Goal: Information Seeking & Learning: Learn about a topic

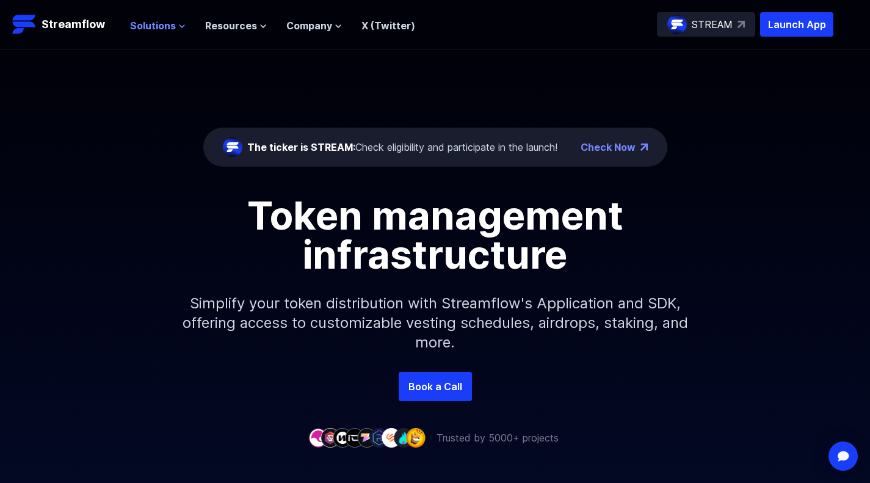
click at [162, 27] on span "Solutions" at bounding box center [153, 25] width 46 height 15
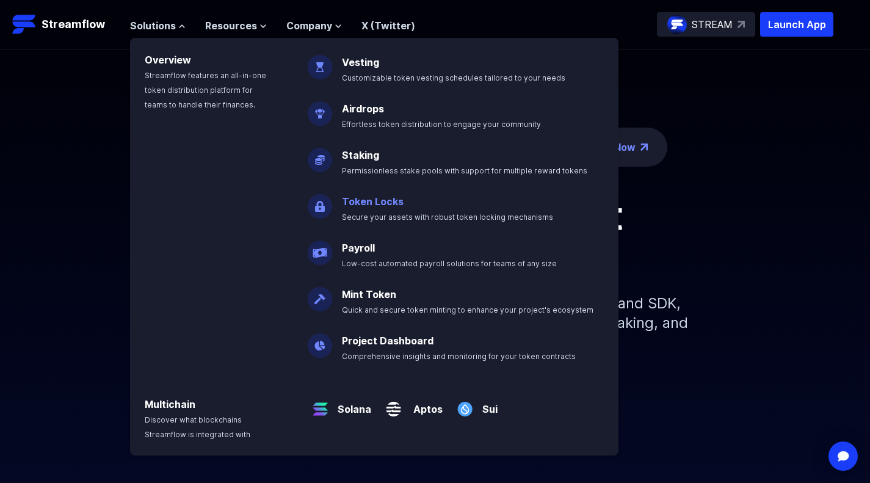
click at [362, 204] on link "Token Locks" at bounding box center [373, 201] width 62 height 12
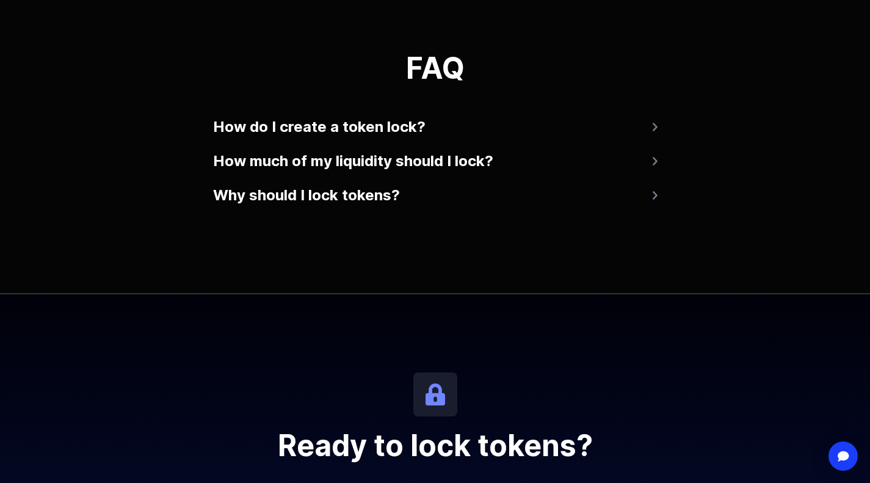
scroll to position [2398, 0]
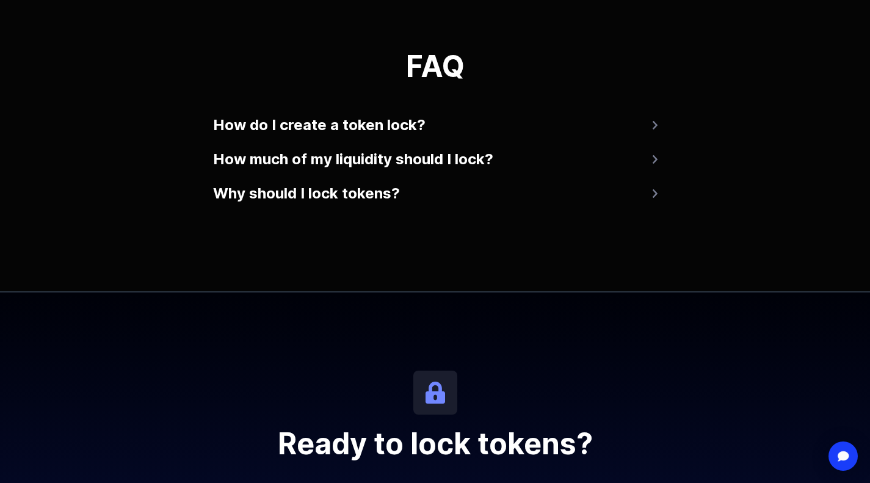
click at [426, 155] on button "How much of my liquidity should I lock?" at bounding box center [435, 159] width 445 height 29
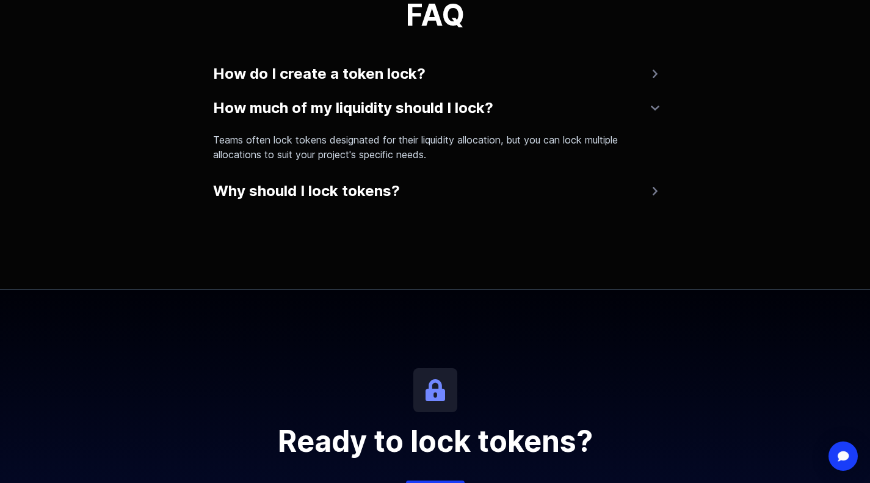
scroll to position [2451, 0]
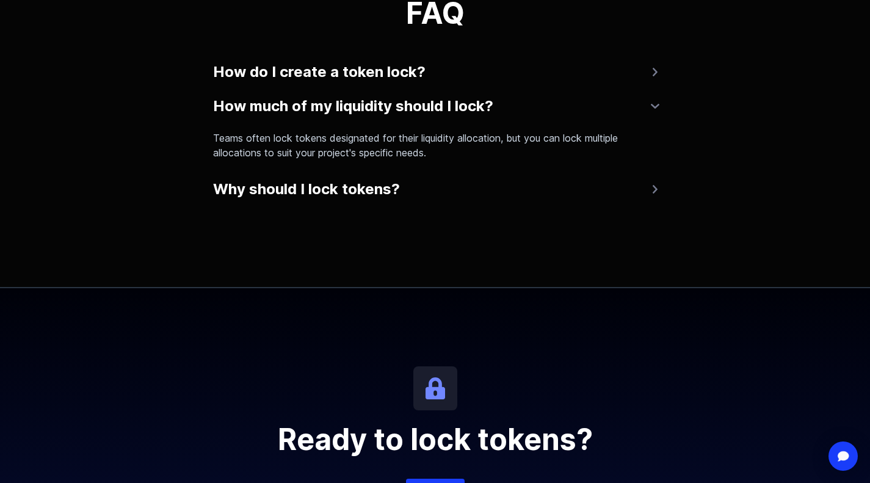
click at [613, 183] on button "Why should I lock tokens?" at bounding box center [435, 189] width 445 height 29
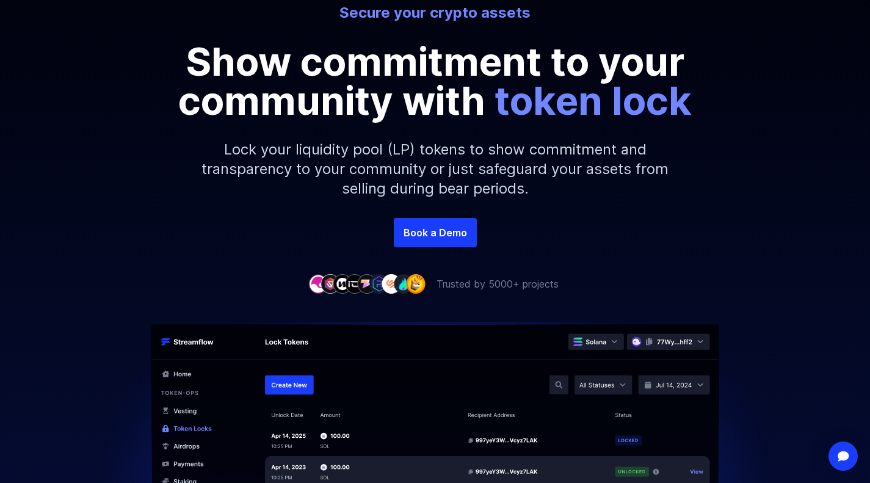
scroll to position [0, 0]
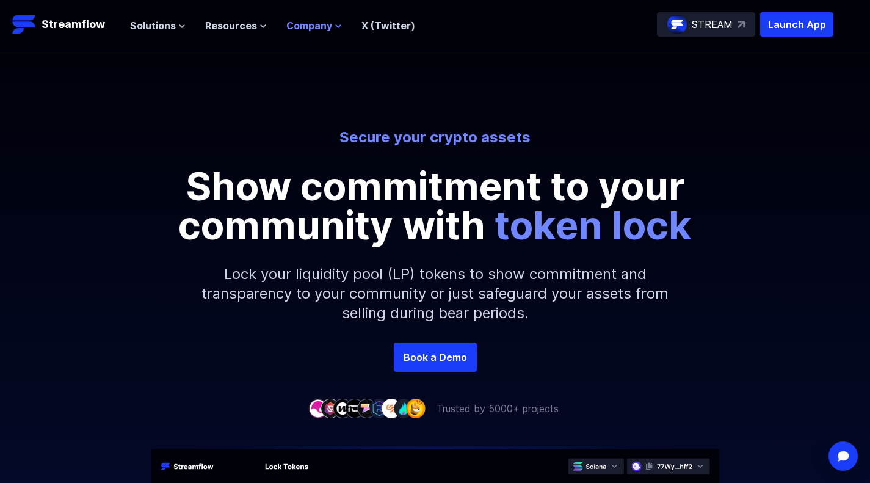
click at [298, 23] on span "Company" at bounding box center [309, 25] width 46 height 15
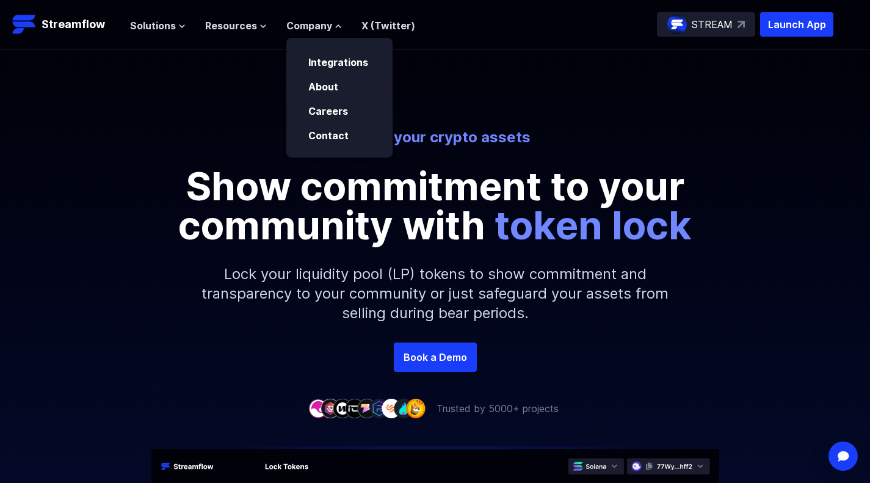
click at [239, 16] on div "Solutions Overview Streamflow features an all-in-one token distribution platfor…" at bounding box center [272, 24] width 285 height 24
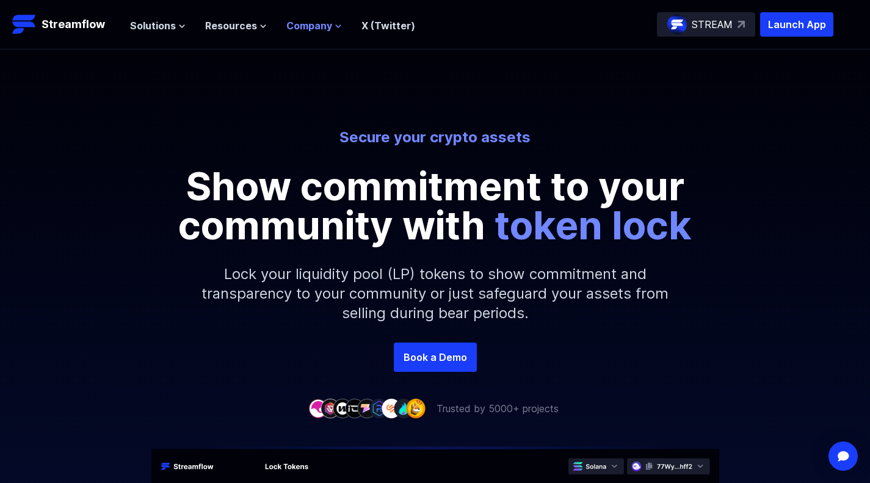
click at [301, 19] on span "Company" at bounding box center [309, 25] width 46 height 15
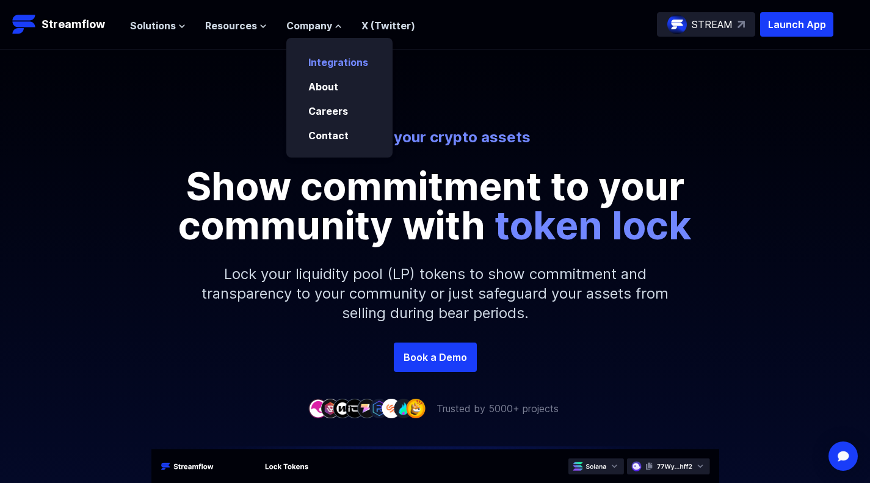
click at [329, 60] on link "Integrations" at bounding box center [338, 62] width 60 height 12
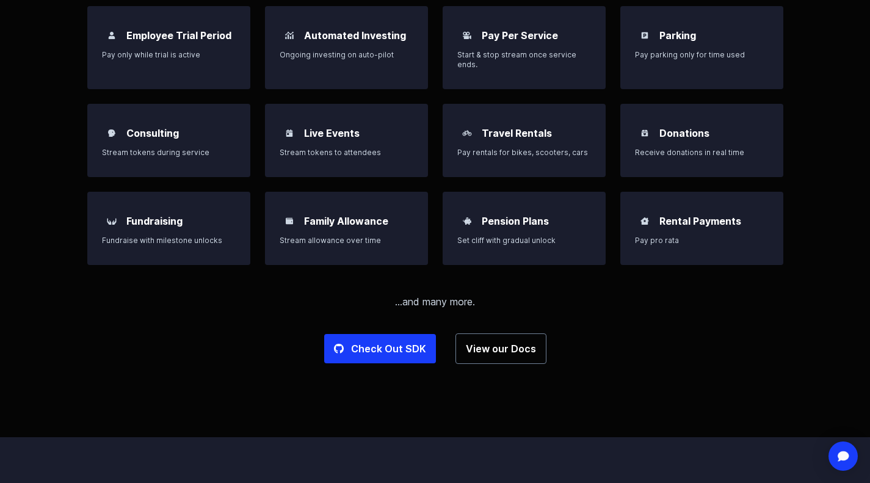
scroll to position [1110, 0]
click at [515, 342] on link "View our Docs" at bounding box center [501, 348] width 91 height 31
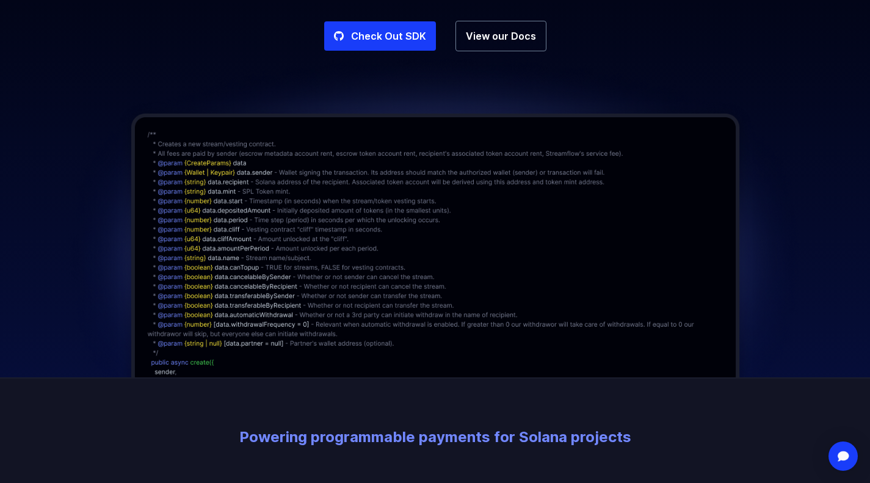
scroll to position [225, 0]
